Goal: Task Accomplishment & Management: Manage account settings

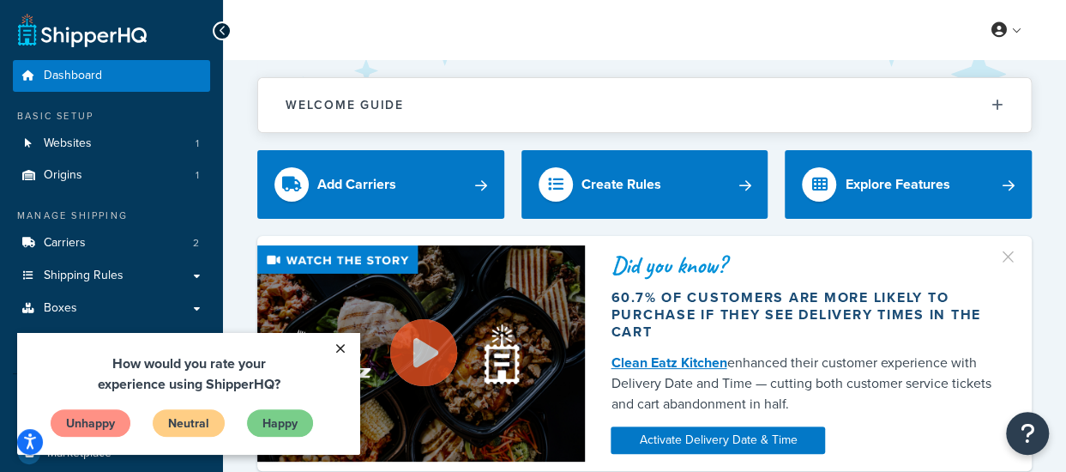
click at [342, 349] on link "×" at bounding box center [340, 348] width 30 height 31
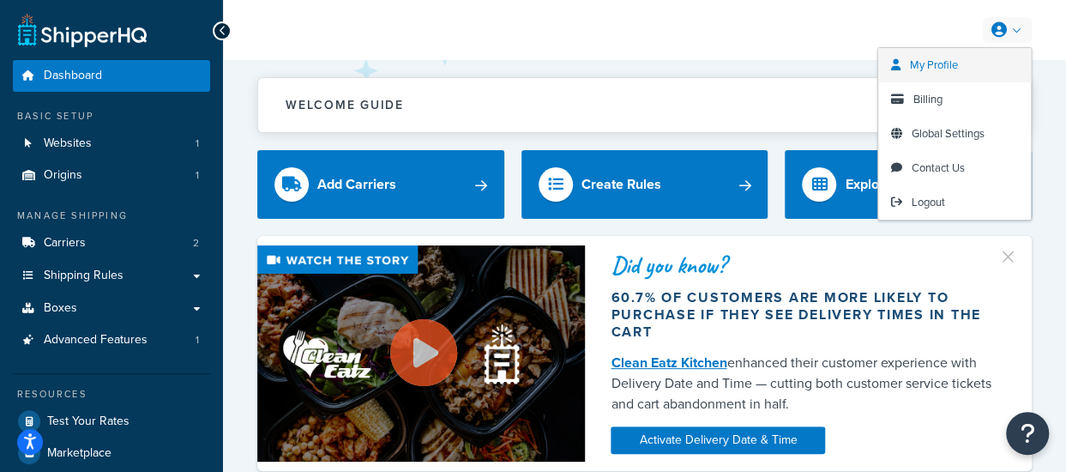
click at [928, 57] on span "My Profile" at bounding box center [934, 65] width 48 height 16
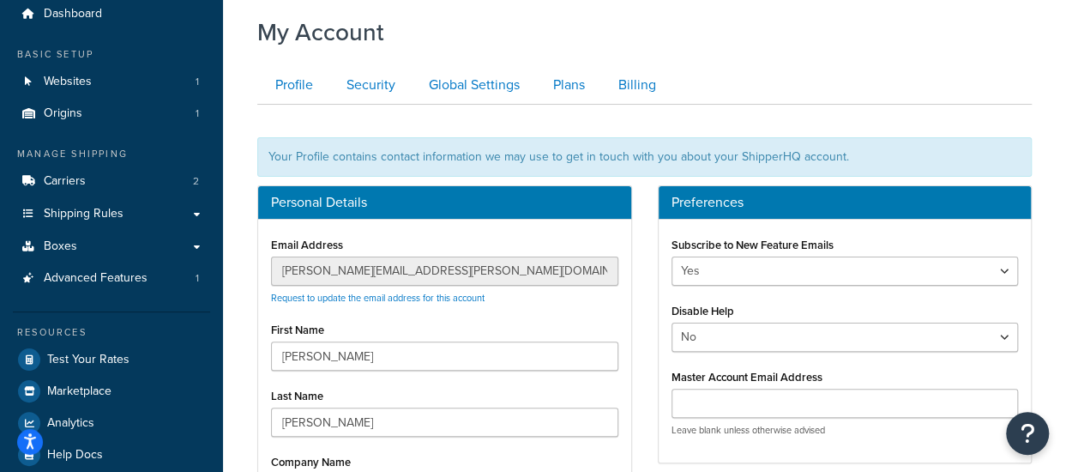
scroll to position [61, 0]
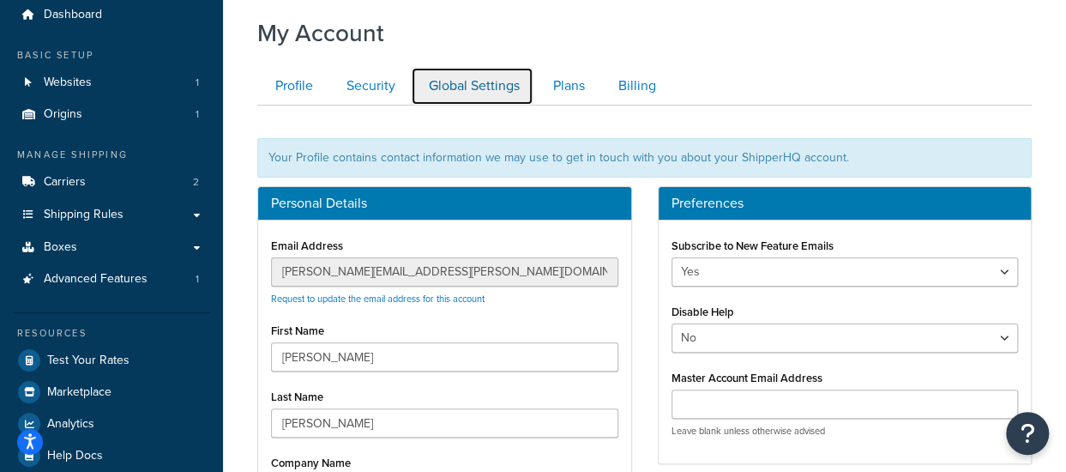
click at [458, 89] on link "Global Settings" at bounding box center [472, 86] width 123 height 39
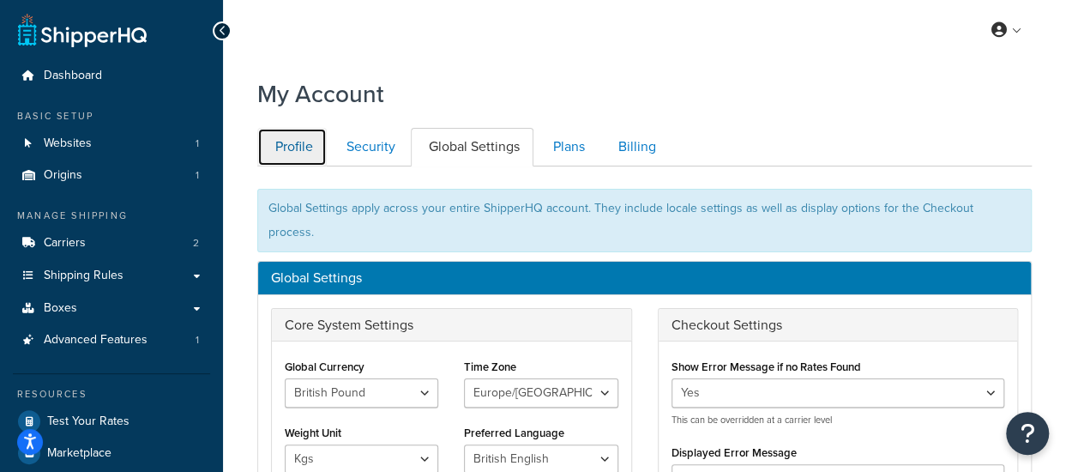
click at [300, 140] on link "Profile" at bounding box center [291, 147] width 69 height 39
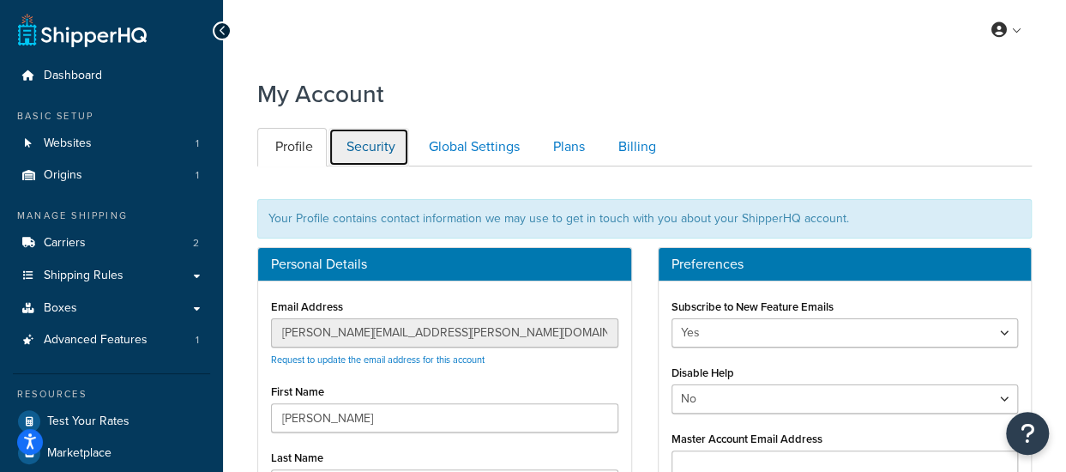
click at [375, 142] on link "Security" at bounding box center [368, 147] width 81 height 39
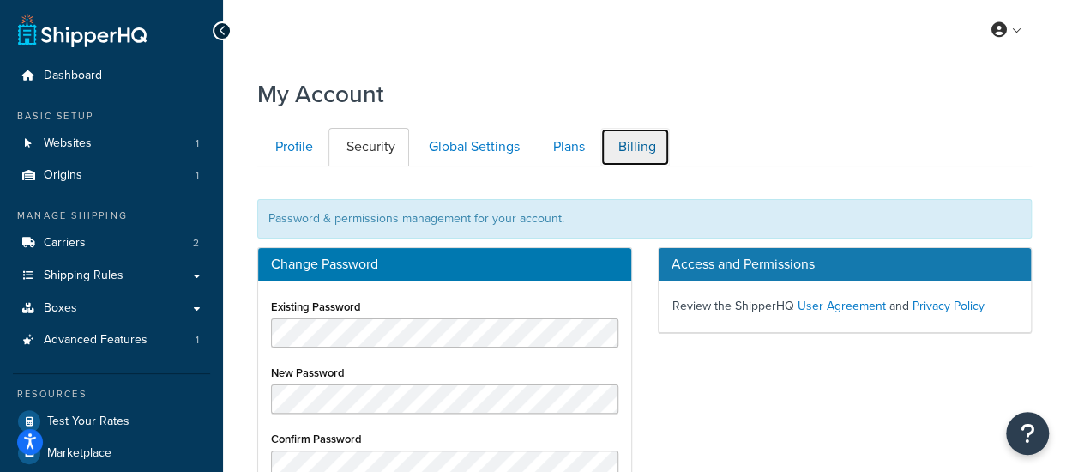
click at [630, 140] on link "Billing" at bounding box center [634, 147] width 69 height 39
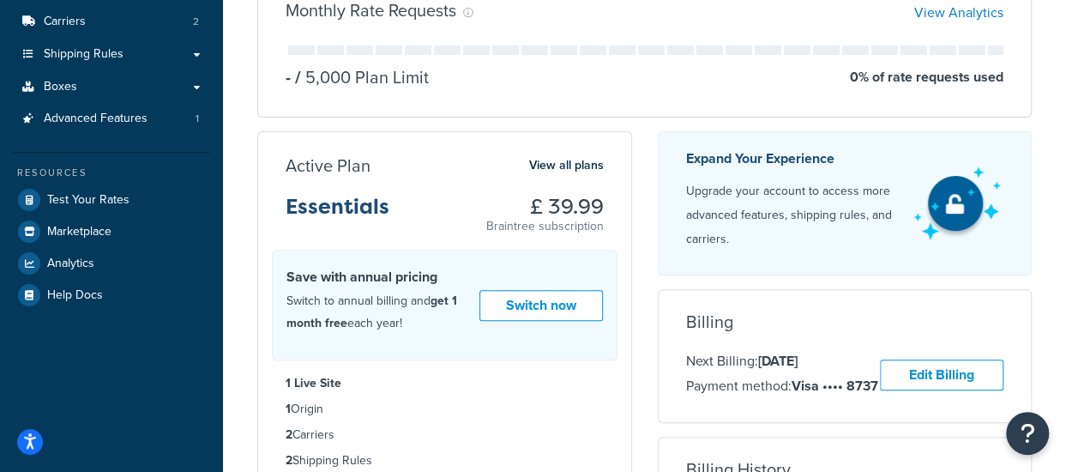
scroll to position [219, 0]
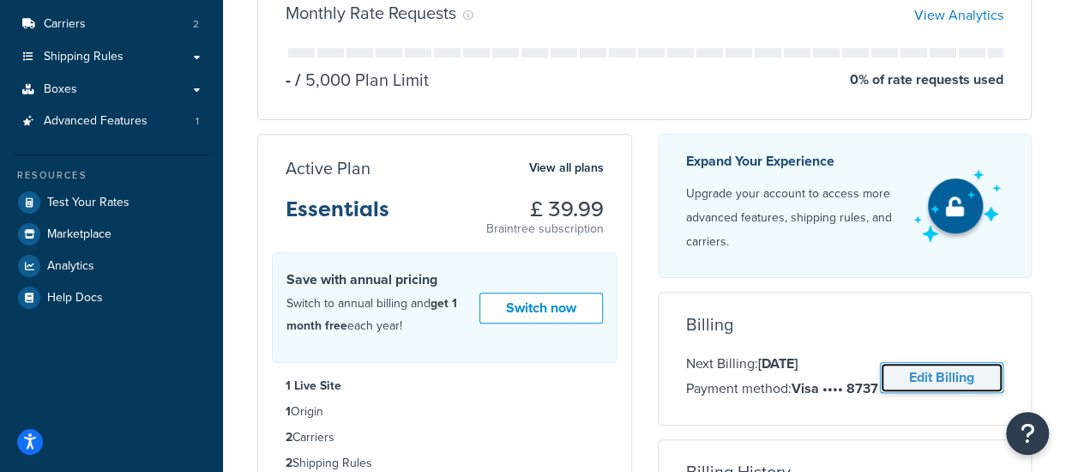
click at [931, 381] on link "Edit Billing" at bounding box center [941, 378] width 123 height 32
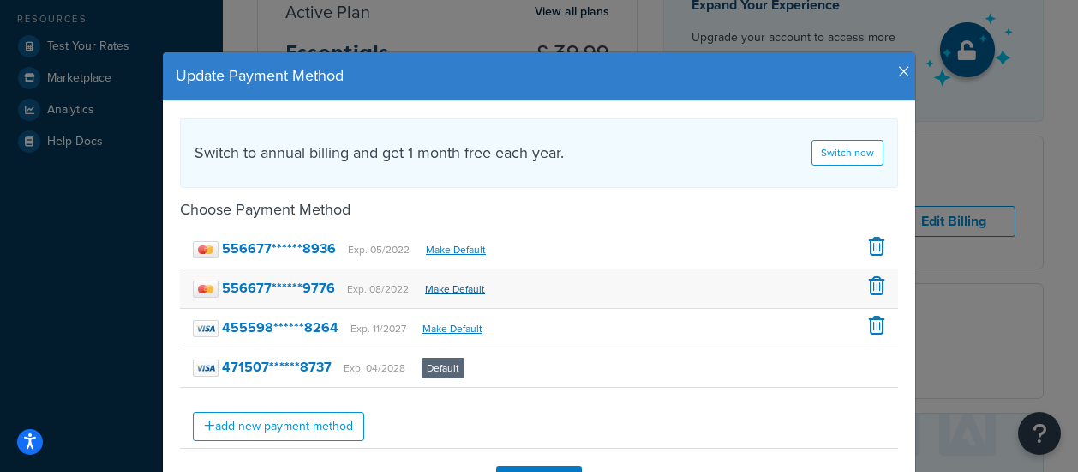
scroll to position [131, 0]
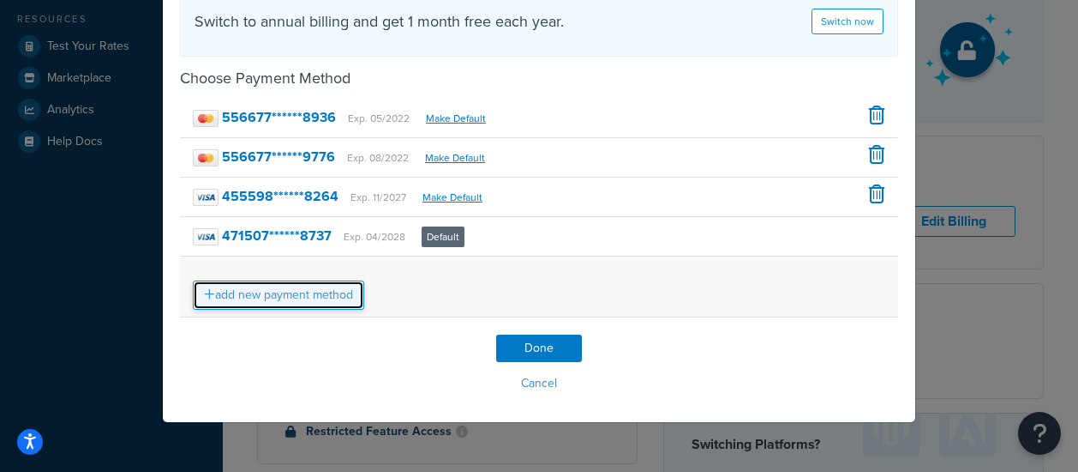
click at [305, 287] on link "add new payment method" at bounding box center [278, 294] width 171 height 29
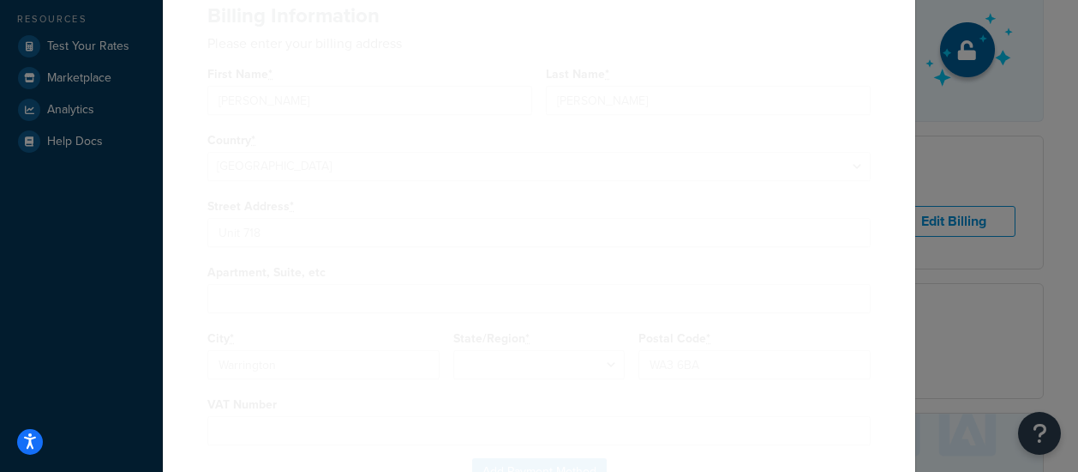
scroll to position [0, 0]
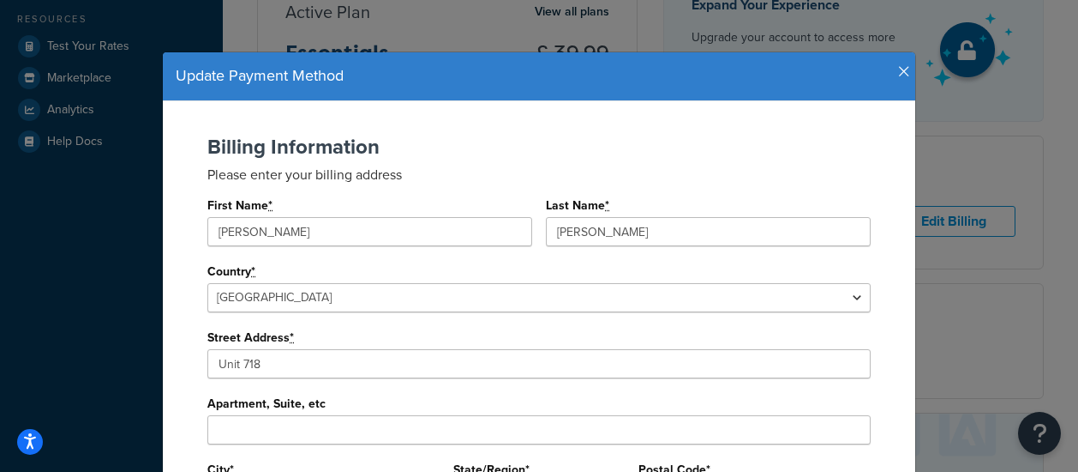
type input "undefined"
drag, startPoint x: 261, startPoint y: 225, endPoint x: 166, endPoint y: 230, distance: 95.3
click at [166, 230] on div "Billing Information Please enter your billing address First Name * Alice Last N…" at bounding box center [539, 388] width 753 height 575
type input "Andrew"
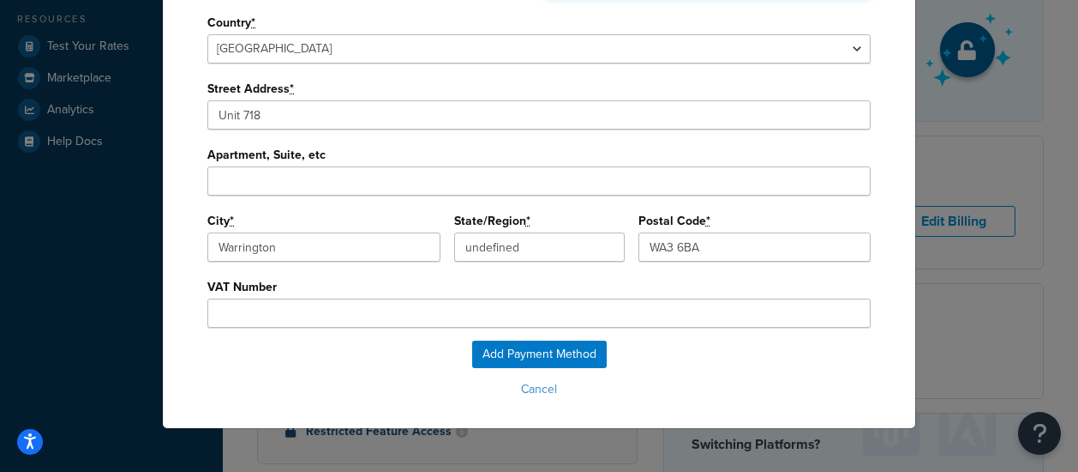
scroll to position [257, 0]
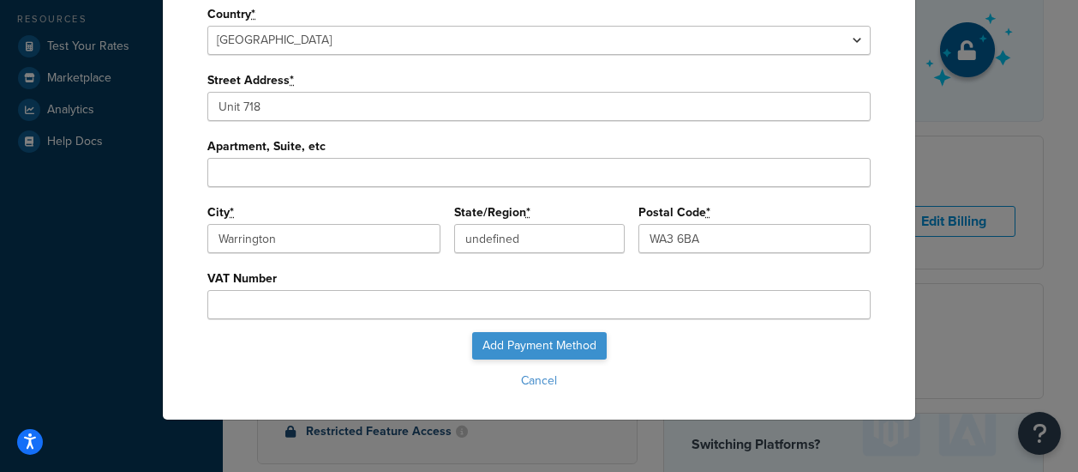
type input "Swanson"
click at [521, 340] on input "Add Payment Method" at bounding box center [539, 345] width 135 height 27
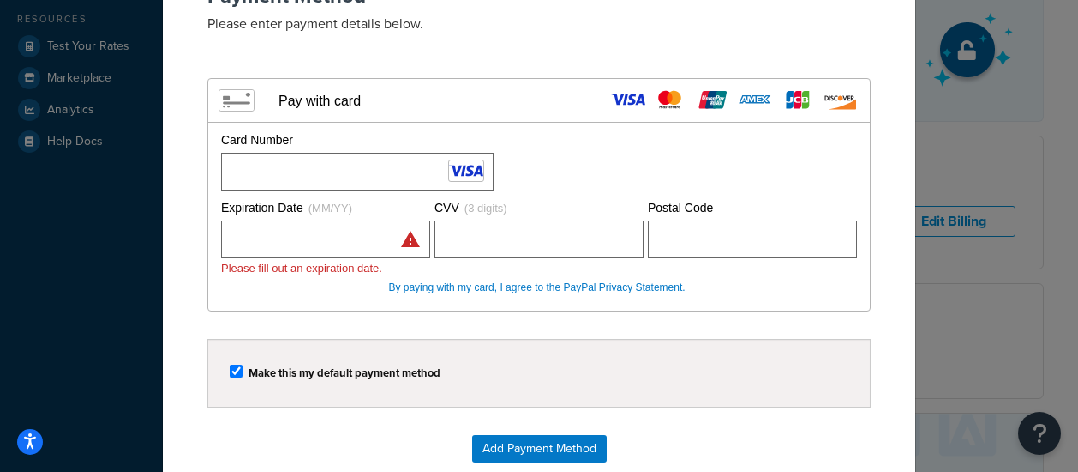
scroll to position [170, 0]
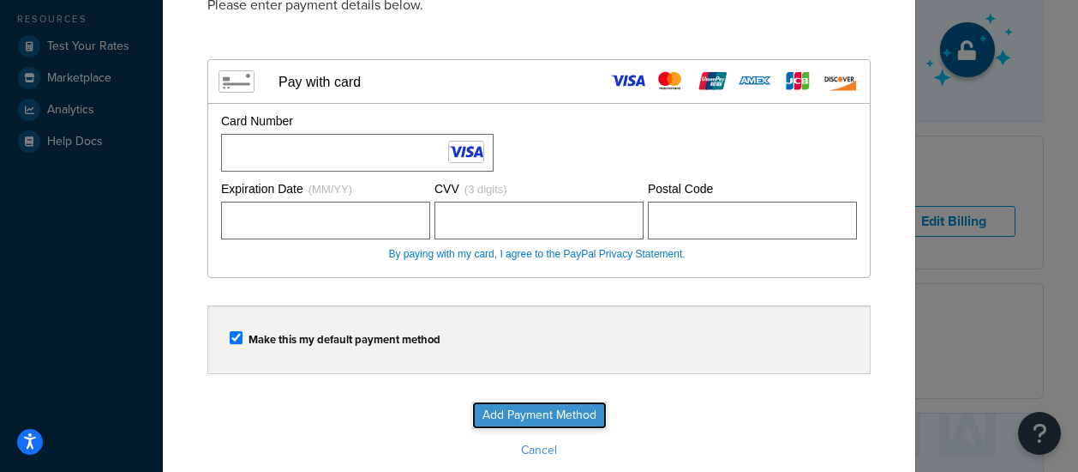
click at [494, 411] on input "Add Payment Method" at bounding box center [539, 414] width 135 height 27
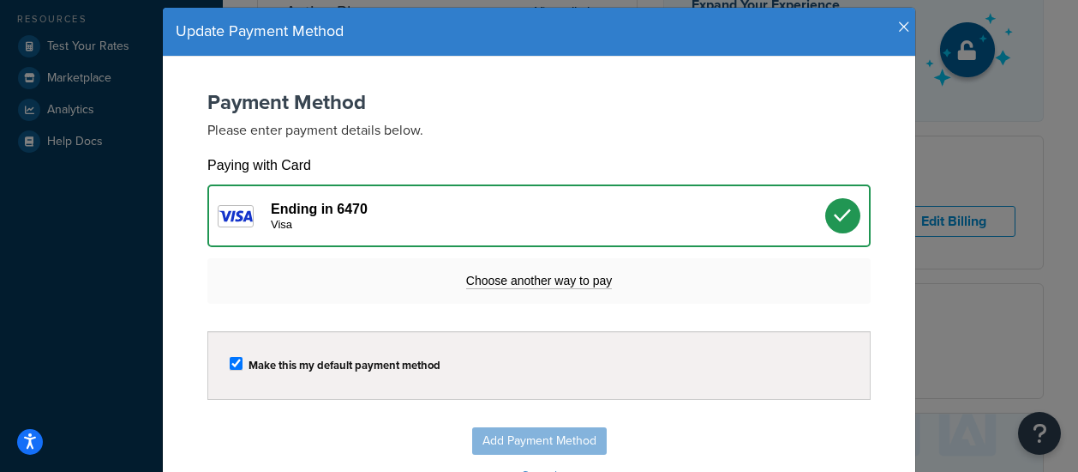
scroll to position [139, 0]
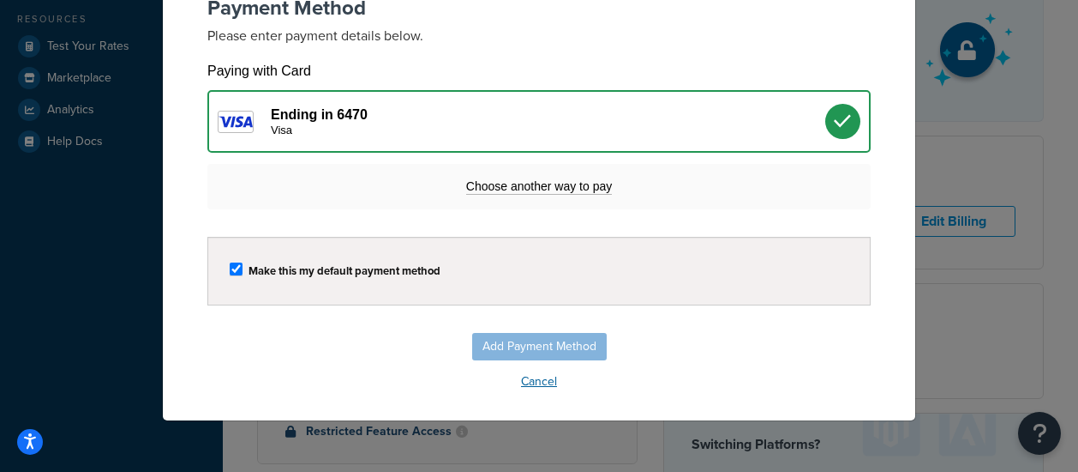
click at [531, 381] on button "Cancel" at bounding box center [539, 382] width 718 height 26
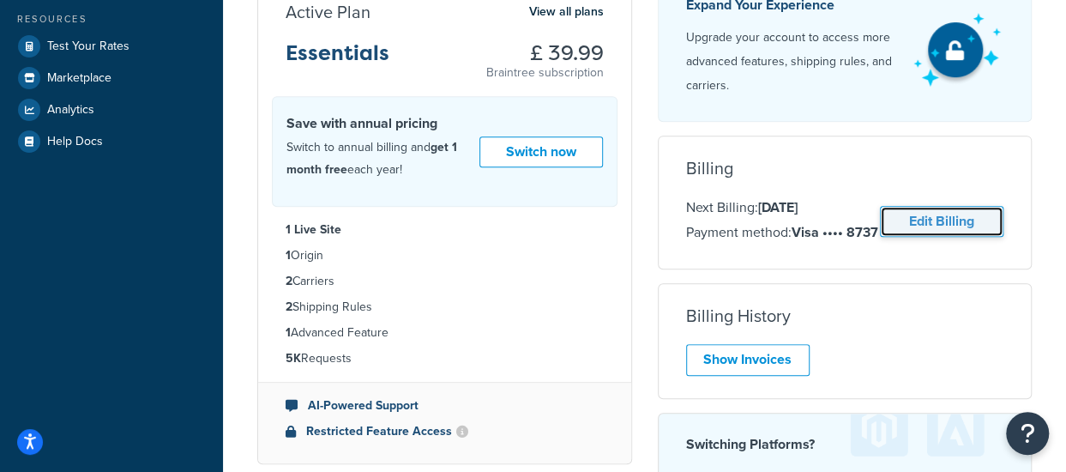
click at [973, 219] on link "Edit Billing" at bounding box center [941, 222] width 123 height 32
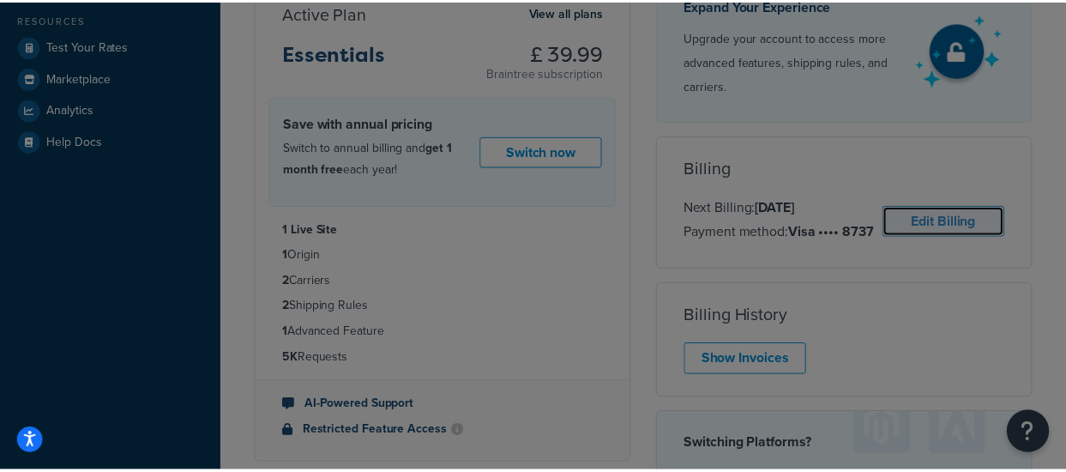
scroll to position [0, 0]
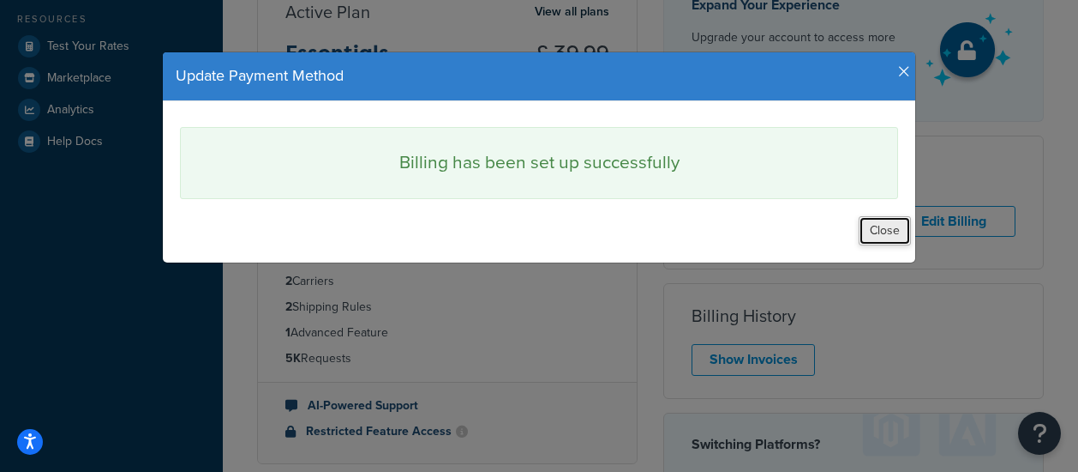
click at [883, 225] on button "Close" at bounding box center [885, 230] width 52 height 29
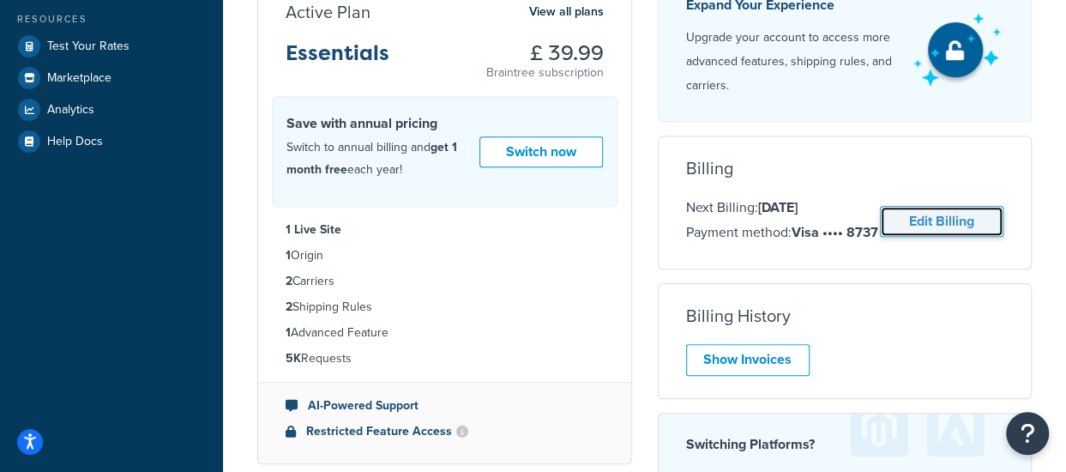
click at [933, 209] on link "Edit Billing" at bounding box center [941, 222] width 123 height 32
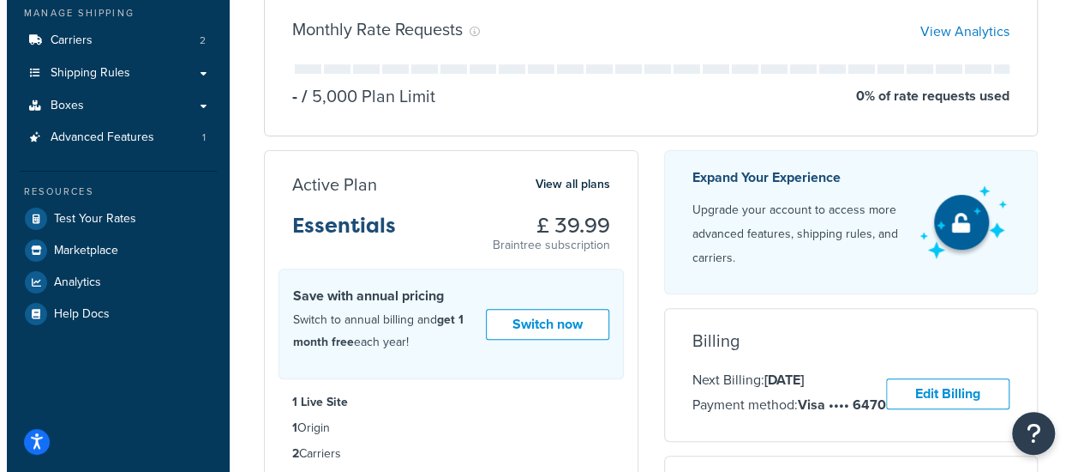
scroll to position [201, 0]
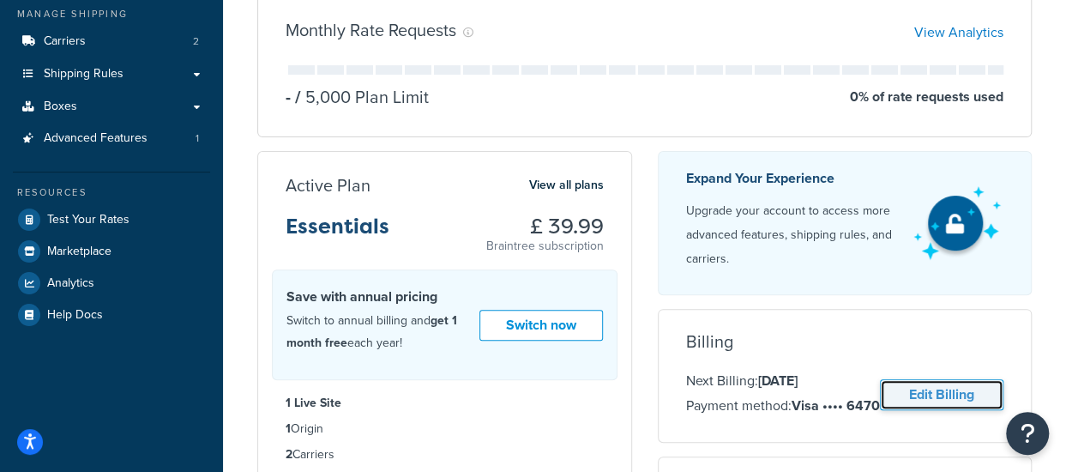
click at [915, 391] on link "Edit Billing" at bounding box center [941, 395] width 123 height 32
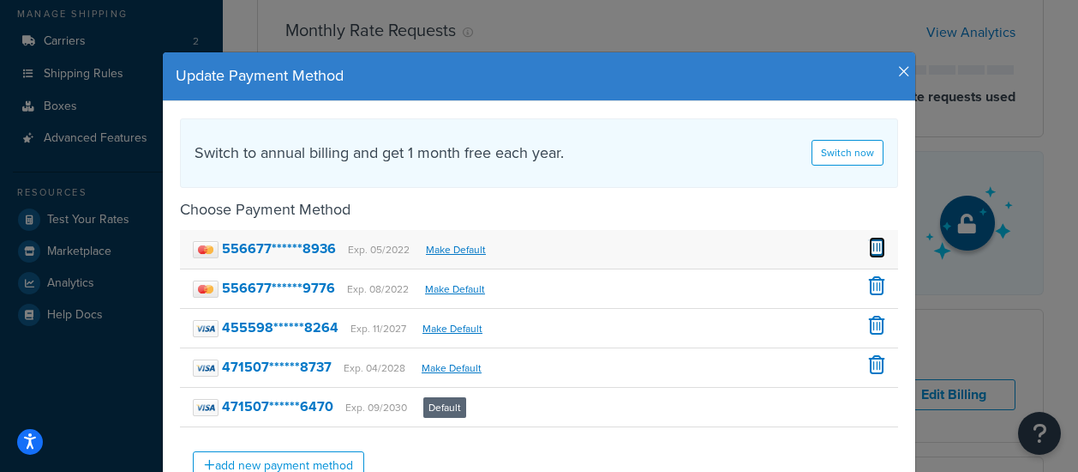
click at [869, 256] on link at bounding box center [877, 248] width 16 height 20
click at [871, 256] on link at bounding box center [877, 248] width 16 height 20
click at [874, 282] on span at bounding box center [877, 285] width 16 height 19
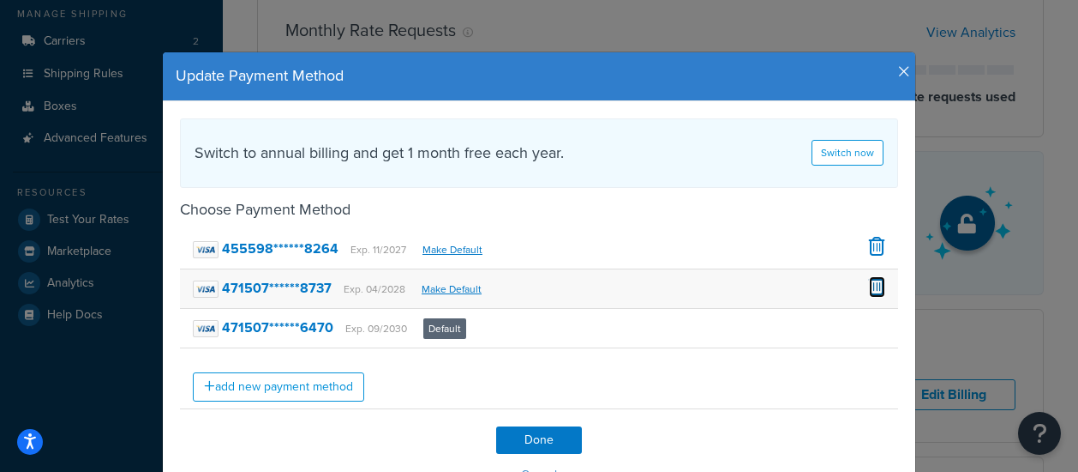
click at [869, 287] on span at bounding box center [877, 285] width 16 height 19
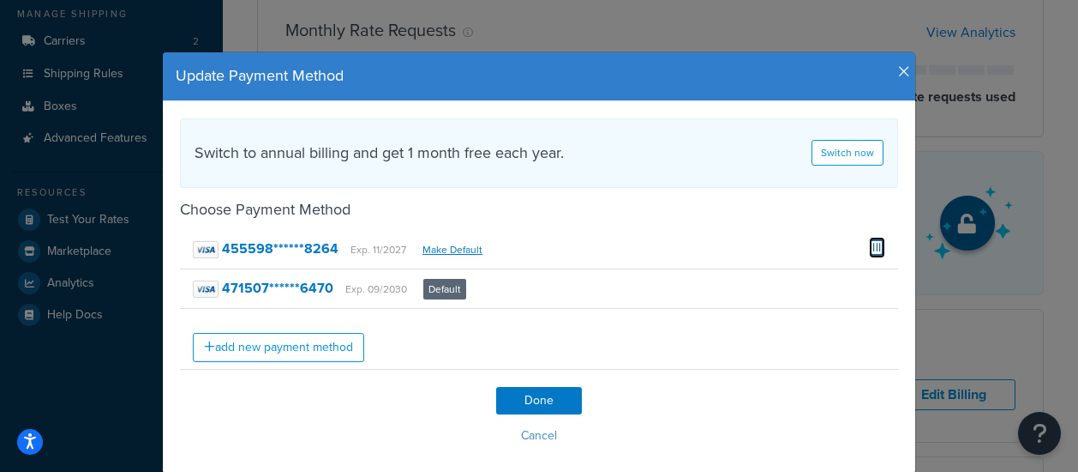
click at [875, 247] on span at bounding box center [877, 246] width 16 height 19
